Goal: Find specific page/section: Find specific page/section

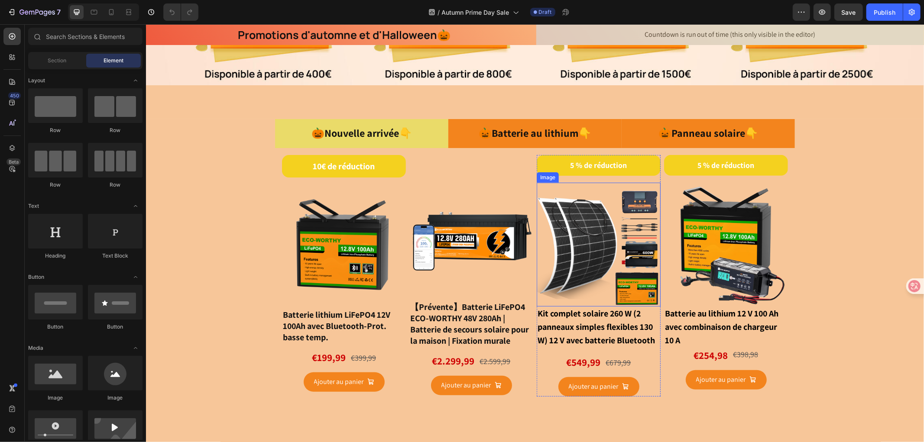
scroll to position [385, 0]
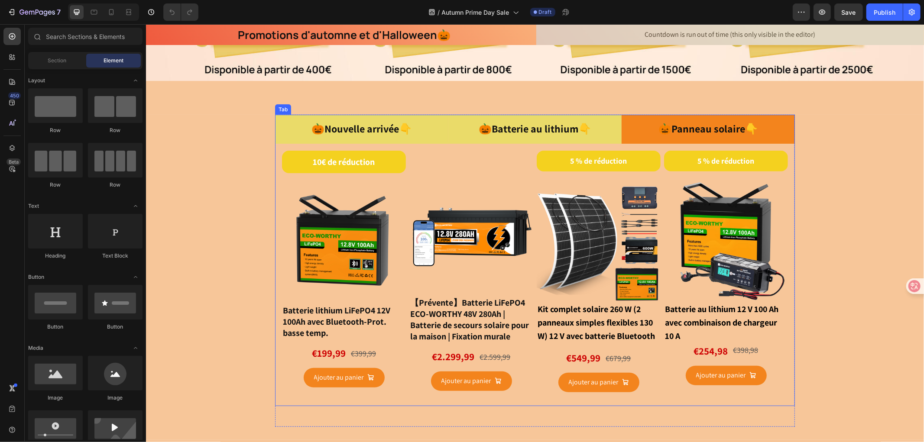
click at [527, 130] on p "🎃 Batterie au lithium 👇" at bounding box center [534, 128] width 113 height 19
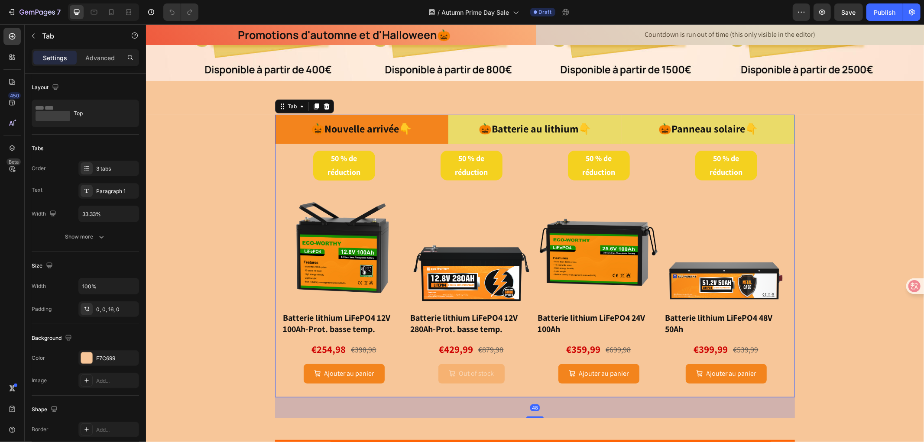
click at [717, 124] on p "🎃 Panneau solaire 👇" at bounding box center [708, 128] width 100 height 19
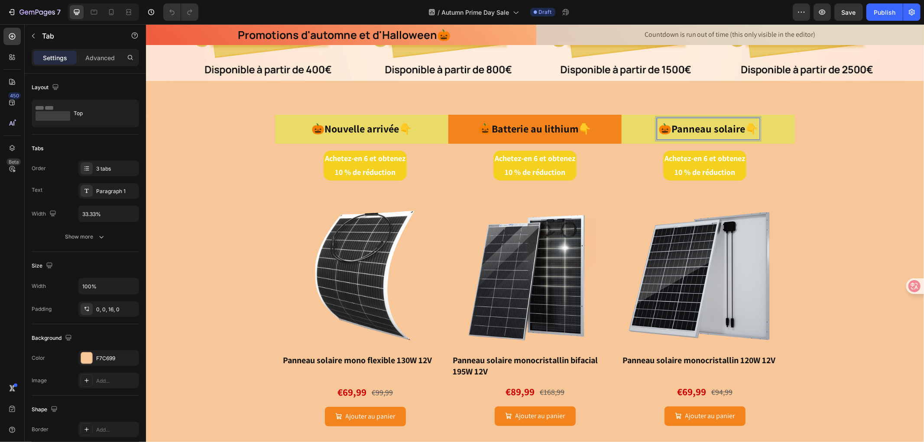
click at [375, 123] on span "🎃Nouvelle arrivée👇" at bounding box center [361, 128] width 100 height 14
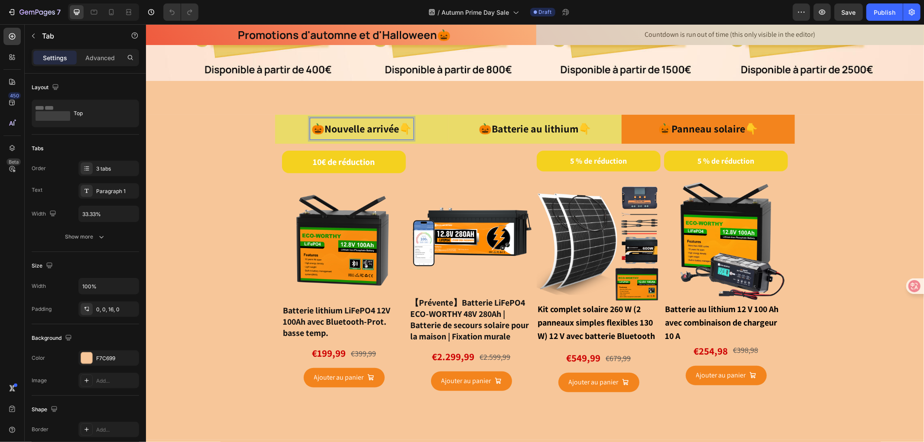
click at [504, 123] on p "🎃 Batterie au lithium 👇" at bounding box center [534, 128] width 113 height 19
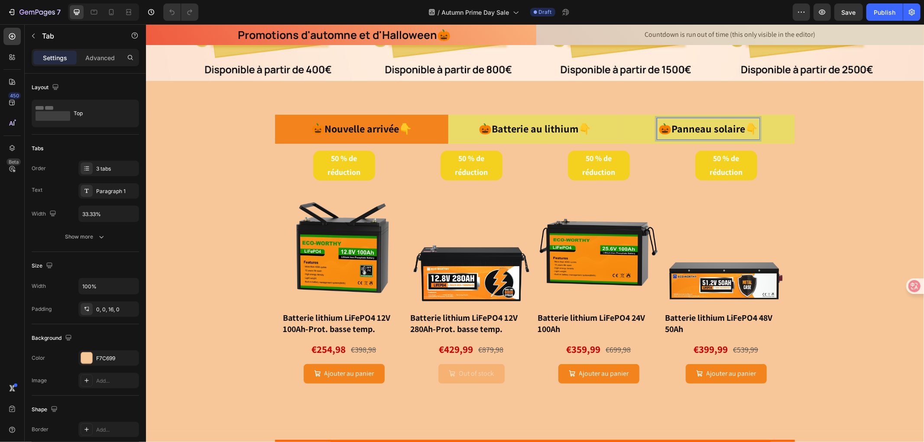
click at [710, 122] on p "🎃 Panneau solaire 👇" at bounding box center [708, 128] width 100 height 19
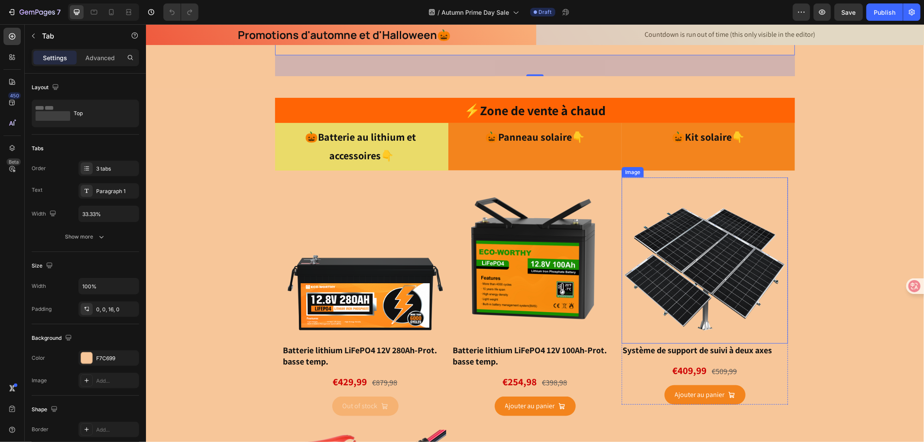
scroll to position [770, 0]
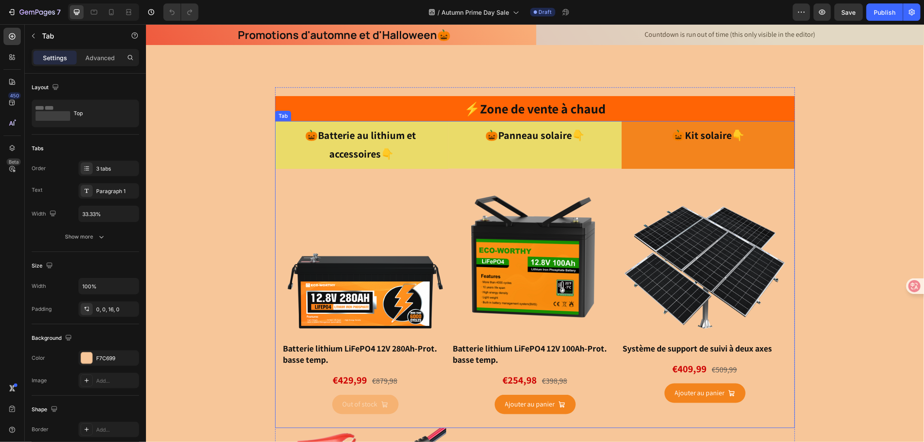
click at [530, 135] on p "🎃 Panneau solaire 👇" at bounding box center [535, 135] width 100 height 19
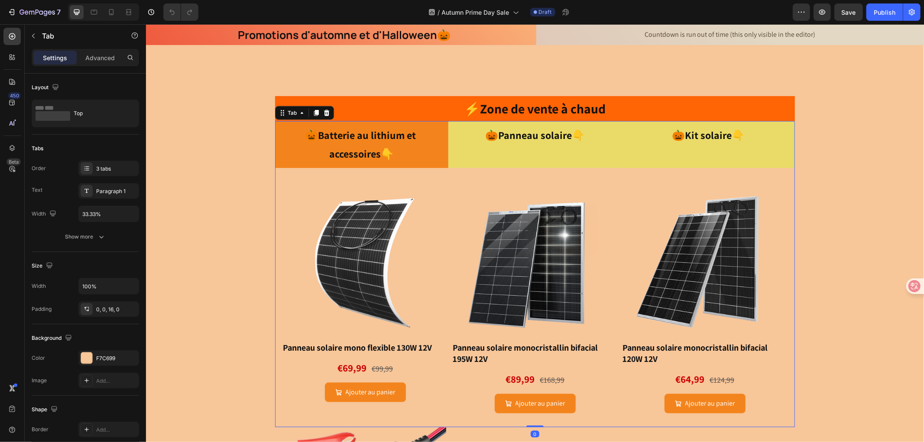
click at [707, 135] on p "🎃 Kit solaire 👇" at bounding box center [707, 135] width 73 height 19
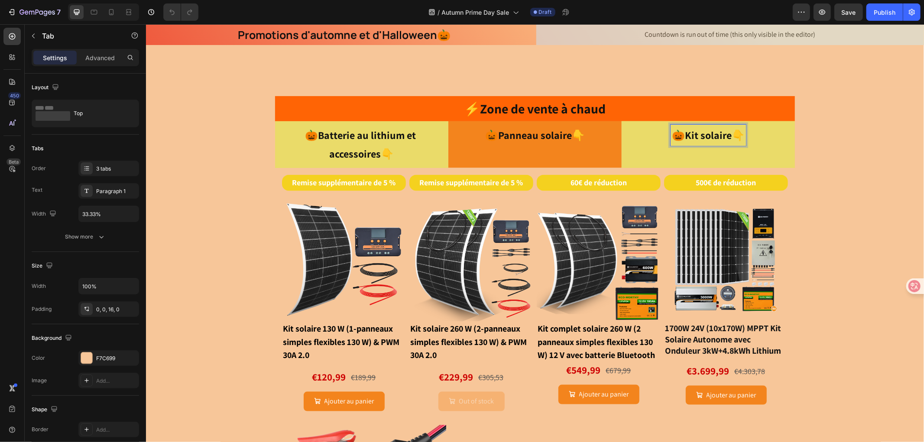
click at [353, 142] on p "🎃Batterie au lithium et accessoires👇" at bounding box center [361, 144] width 157 height 37
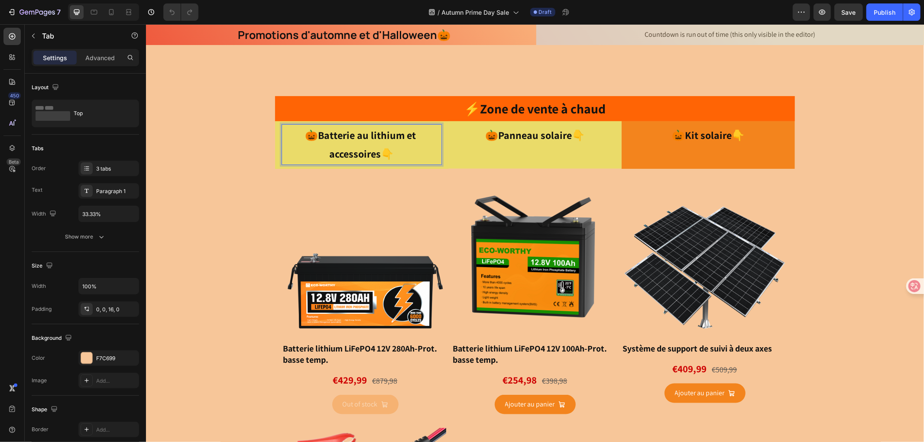
click at [512, 137] on p "🎃 Panneau solaire 👇" at bounding box center [535, 135] width 100 height 19
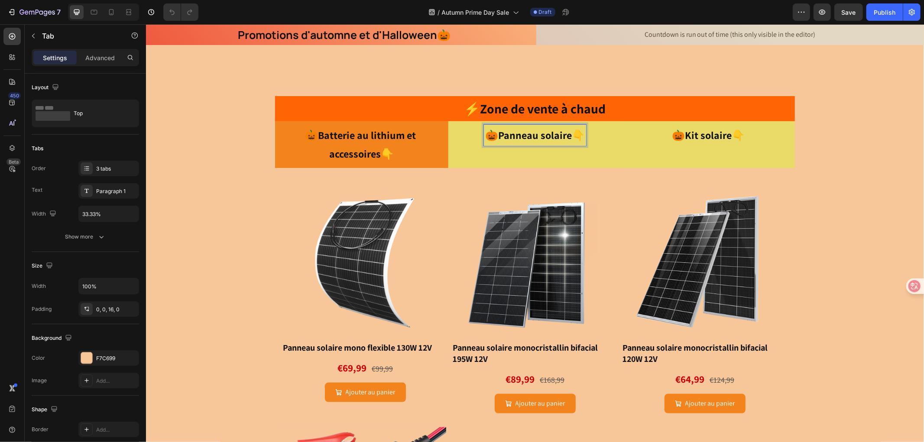
click at [675, 136] on span "🎃" at bounding box center [677, 135] width 13 height 14
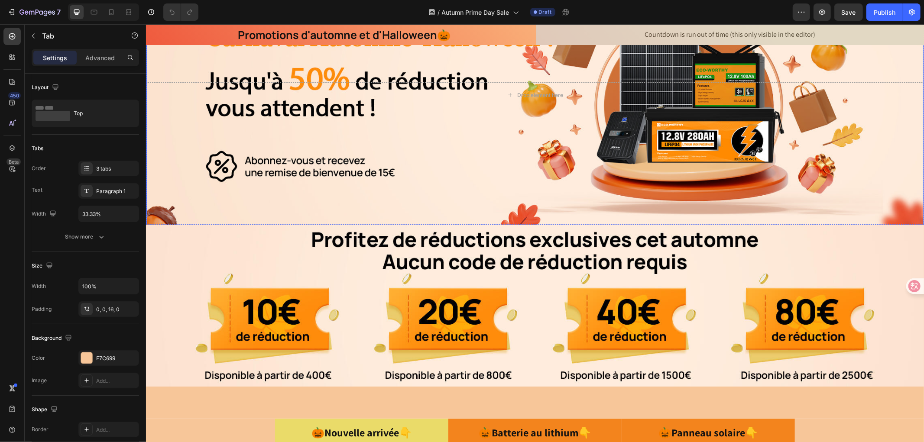
scroll to position [48, 0]
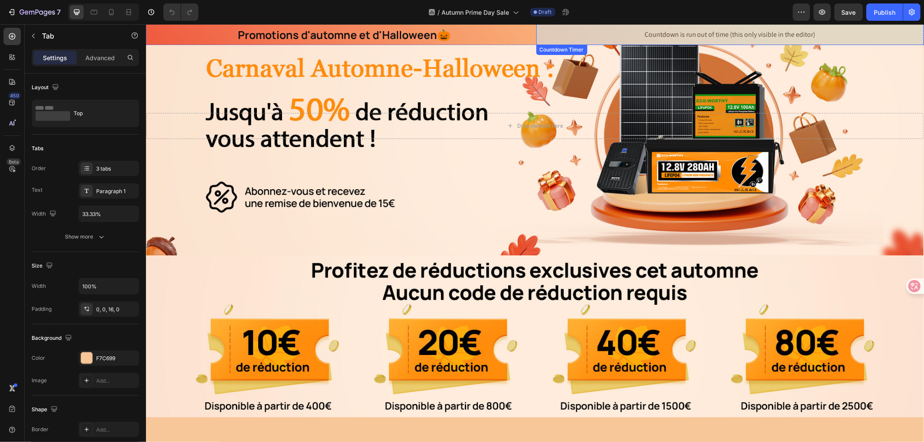
click at [750, 27] on div "Countdown is run out of time (this only visible in the editor)" at bounding box center [730, 34] width 388 height 21
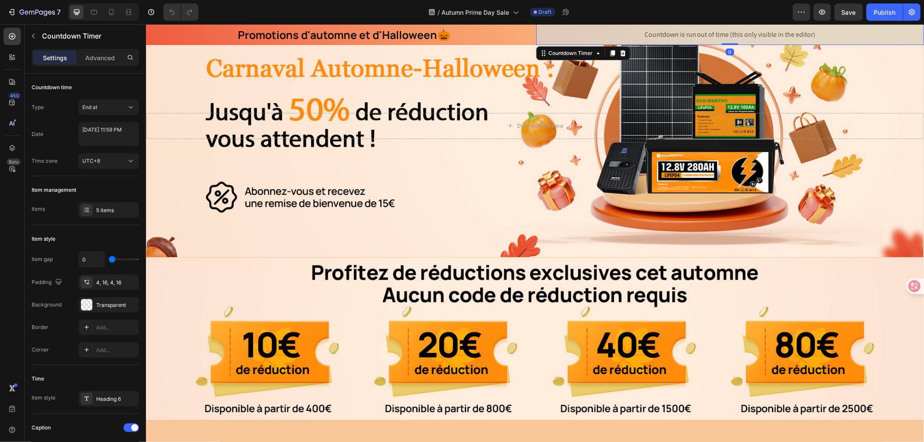
click at [675, 33] on span "Countdown is run out of time (this only visible in the editor)" at bounding box center [729, 34] width 171 height 10
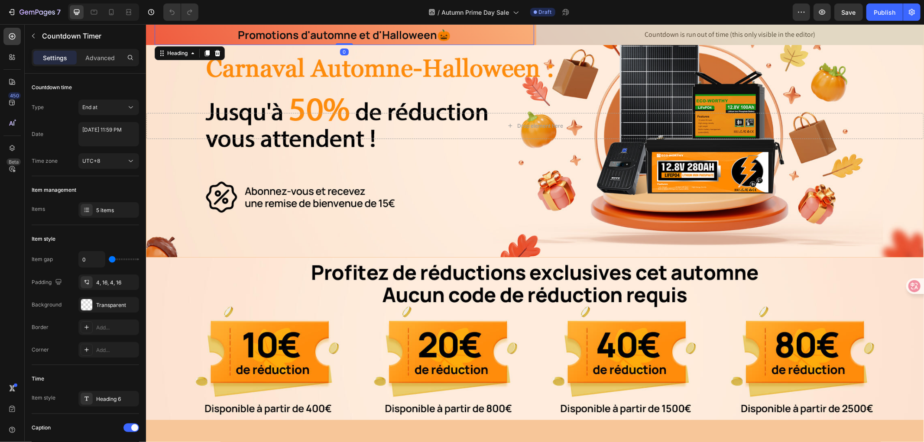
click at [441, 37] on span "Promotions d'automne et d'Halloween🎃" at bounding box center [343, 34] width 213 height 15
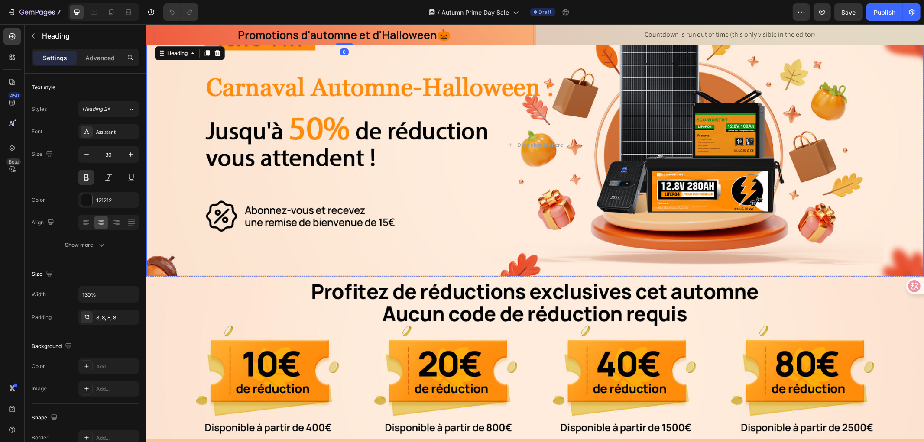
scroll to position [0, 0]
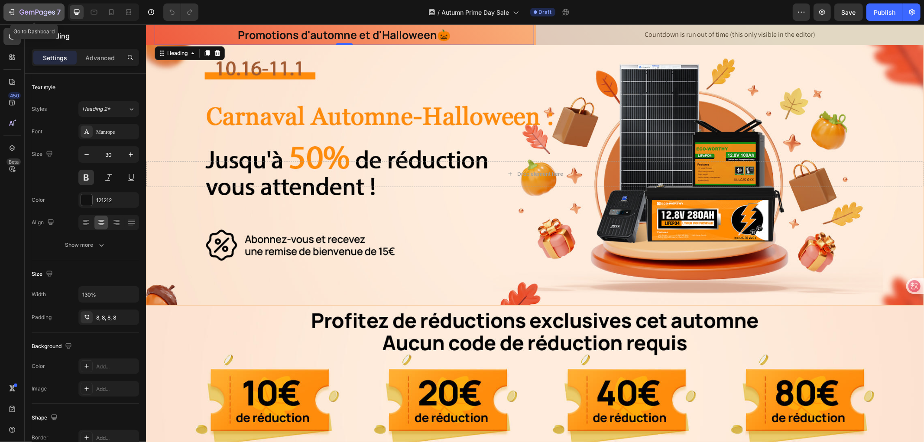
click at [19, 10] on icon "button" at bounding box center [37, 12] width 36 height 7
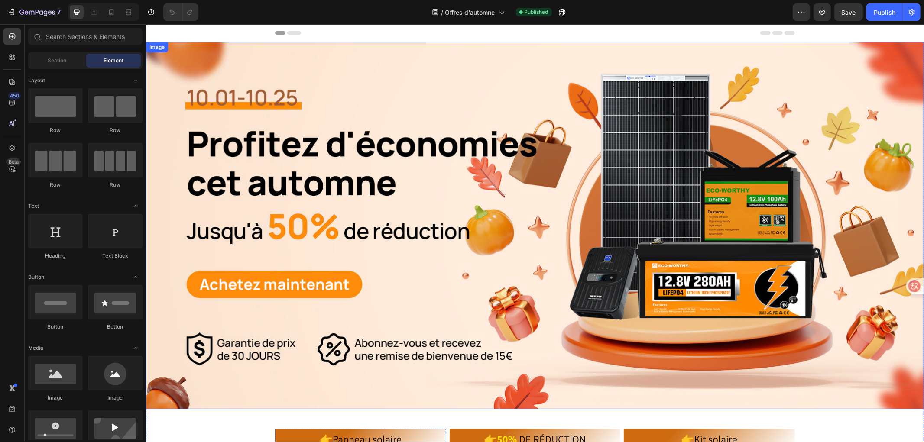
click at [440, 204] on img at bounding box center [535, 225] width 778 height 367
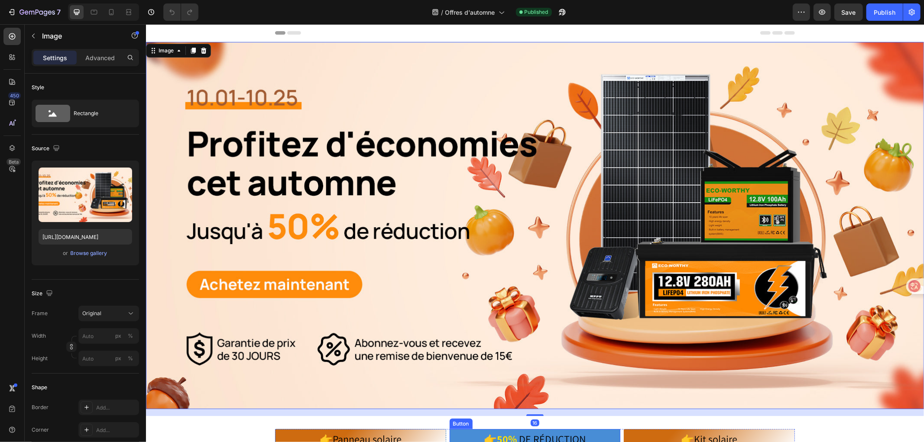
scroll to position [192, 0]
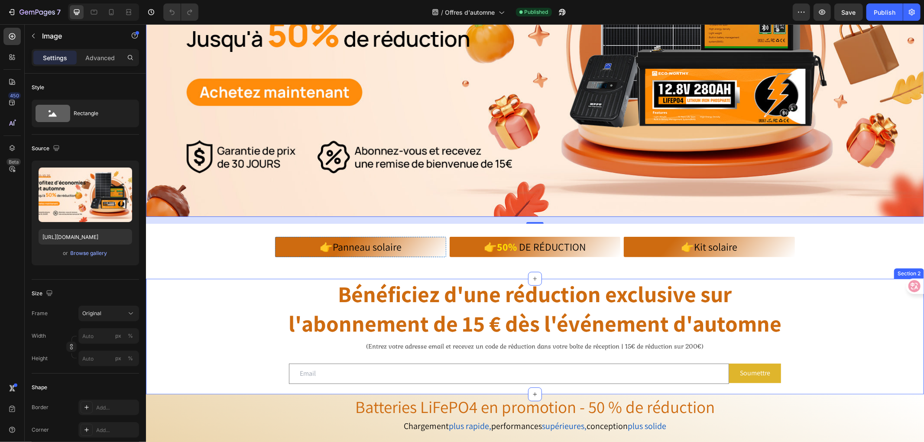
click at [241, 310] on div "Hero Banner Panneau solaire 👉 Button 50% DE RÉDUCTION👉 Button Kits solaires 👉 B…" at bounding box center [535, 336] width 778 height 116
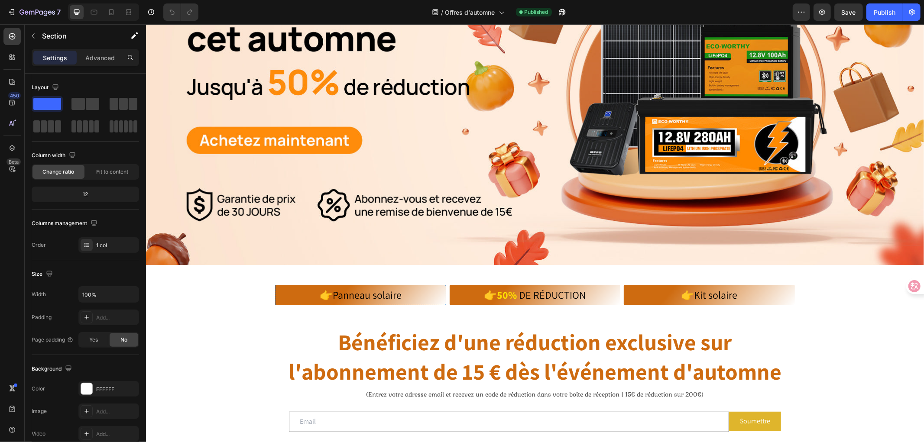
scroll to position [0, 0]
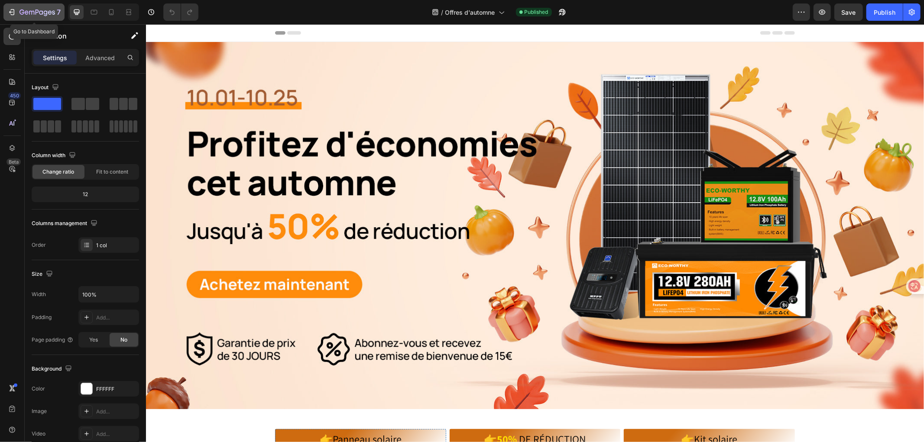
click at [21, 10] on icon "button" at bounding box center [21, 12] width 5 height 5
